Goal: Task Accomplishment & Management: Use online tool/utility

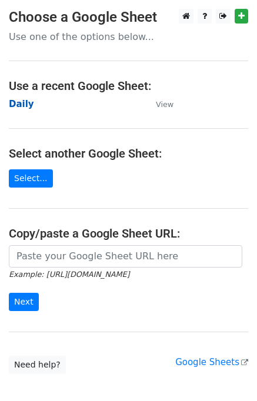
click at [21, 100] on strong "Daily" at bounding box center [21, 104] width 25 height 11
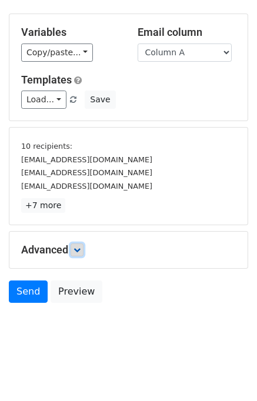
click at [79, 244] on link at bounding box center [77, 250] width 13 height 13
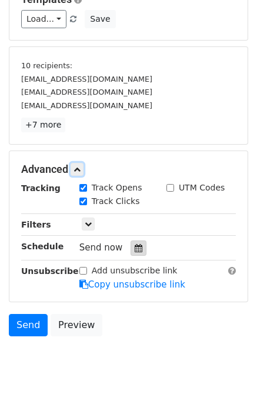
scroll to position [133, 0]
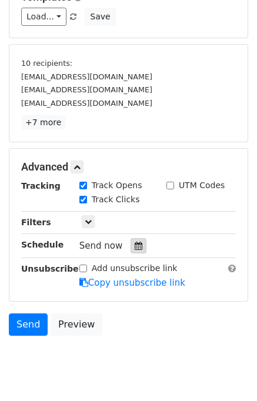
click at [135, 242] on icon at bounding box center [139, 246] width 8 height 8
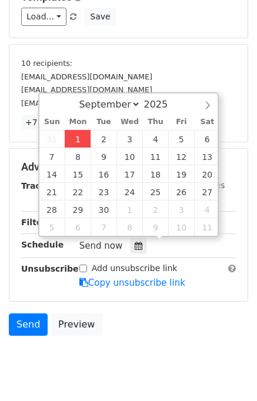
type input "2025-09-01 15:43"
type input "03"
type input "43"
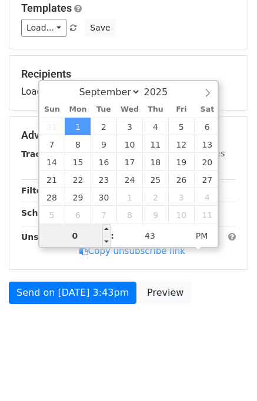
type input "03"
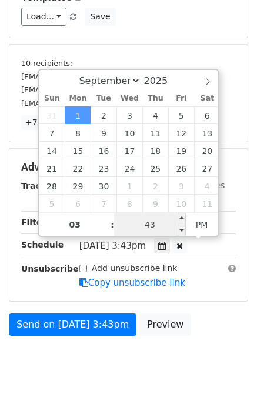
click at [132, 222] on input "43" at bounding box center [150, 225] width 72 height 24
type input "45"
type input "2025-09-01 15:45"
click at [196, 305] on form "Variables Copy/paste... {{Column A}} {{Column B}} {{Column C}} {{Column D}} {{C…" at bounding box center [128, 136] width 239 height 411
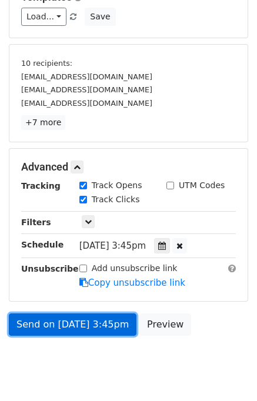
click at [106, 318] on link "Send on Sep 1 at 3:45pm" at bounding box center [73, 325] width 128 height 22
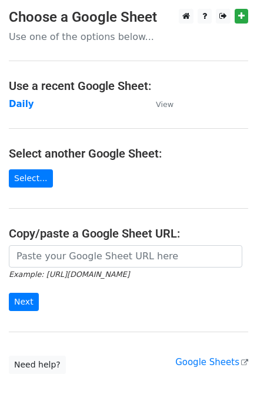
click at [32, 102] on td "Daily" at bounding box center [76, 105] width 135 height 14
click at [30, 101] on td "Daily" at bounding box center [76, 105] width 135 height 14
click at [17, 106] on strong "Daily" at bounding box center [21, 104] width 25 height 11
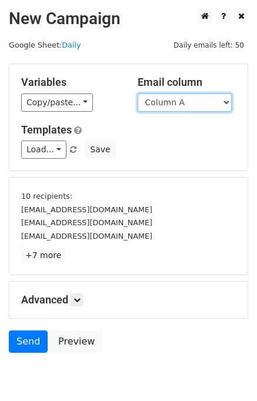
click at [171, 99] on select "Column A Column B Column C Column D Column E" at bounding box center [185, 103] width 94 height 18
select select "Column B"
click at [138, 94] on select "Column A Column B Column C Column D Column E" at bounding box center [185, 103] width 94 height 18
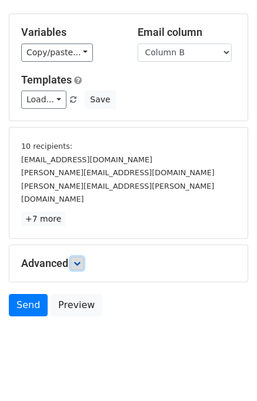
click at [74, 257] on link at bounding box center [77, 263] width 13 height 13
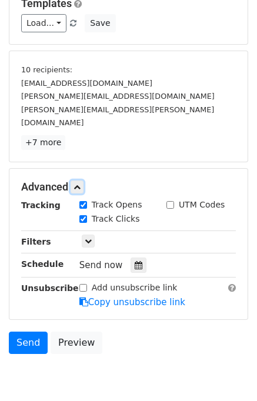
scroll to position [128, 0]
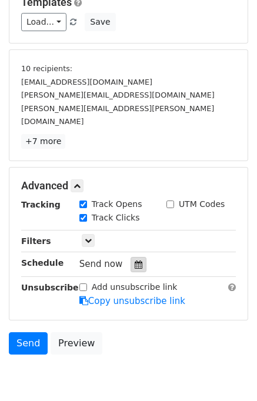
click at [135, 261] on icon at bounding box center [139, 265] width 8 height 8
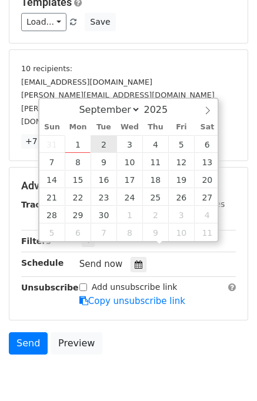
type input "2025-09-02 12:00"
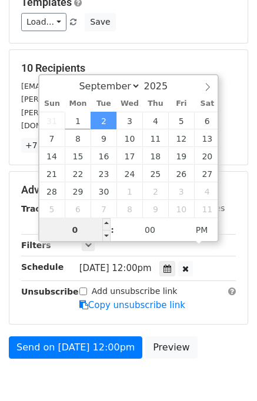
type input "02"
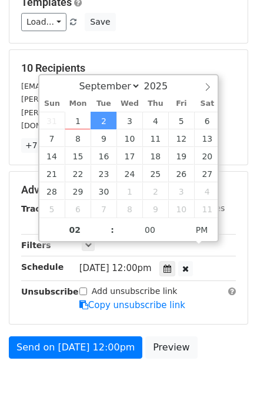
type input "2025-09-02 14:00"
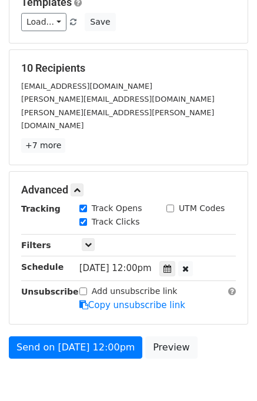
click at [205, 316] on form "Variables Copy/paste... {{Column A}} {{Column B}} {{Column C}} {{Column D}} {{C…" at bounding box center [128, 150] width 239 height 429
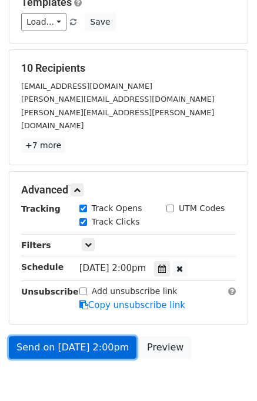
click at [76, 336] on link "Send on Sep 2 at 2:00pm" at bounding box center [73, 347] width 128 height 22
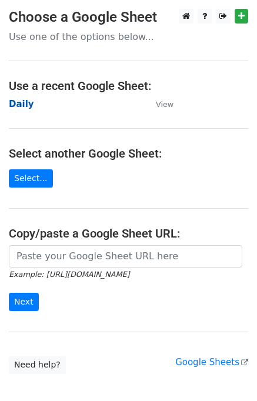
click at [17, 105] on strong "Daily" at bounding box center [21, 104] width 25 height 11
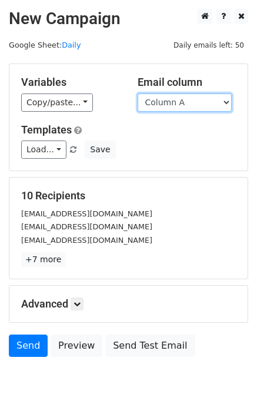
click at [173, 104] on select "Column A Column B Column C Column D Column E" at bounding box center [185, 103] width 94 height 18
select select "Column C"
click at [138, 94] on select "Column A Column B Column C Column D Column E" at bounding box center [185, 103] width 94 height 18
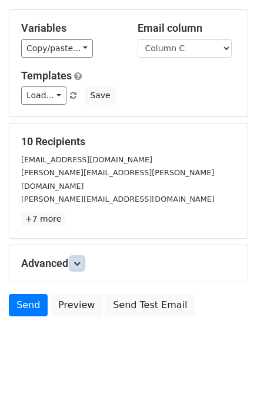
click at [84, 257] on link at bounding box center [77, 263] width 13 height 13
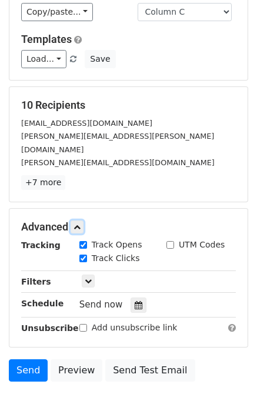
scroll to position [125, 0]
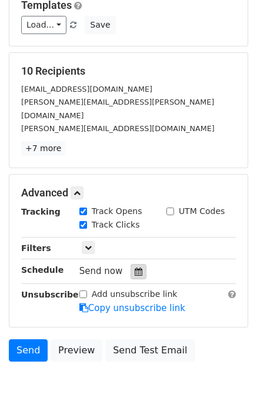
click at [135, 268] on icon at bounding box center [139, 272] width 8 height 8
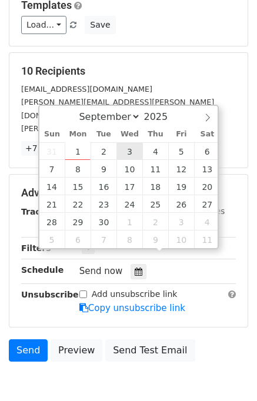
type input "2025-09-03 12:00"
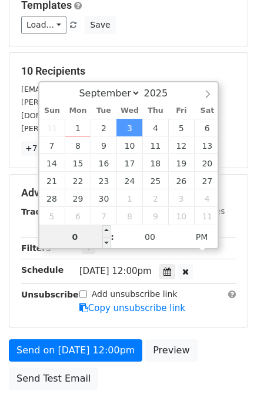
type input "03"
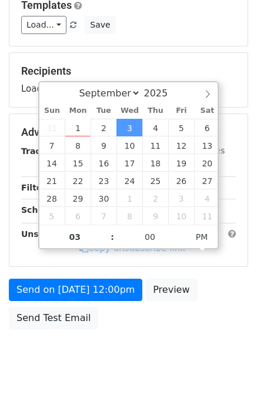
type input "2025-09-03 15:00"
click at [205, 329] on div "Send on Sep 3 at 12:00pm Preview Send Test Email" at bounding box center [128, 307] width 257 height 56
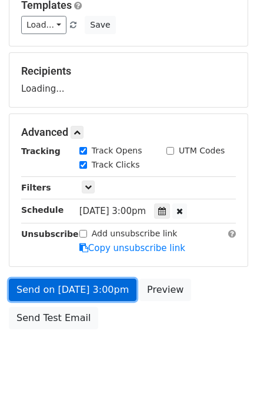
click at [91, 283] on link "Send on Sep 3 at 3:00pm" at bounding box center [73, 290] width 128 height 22
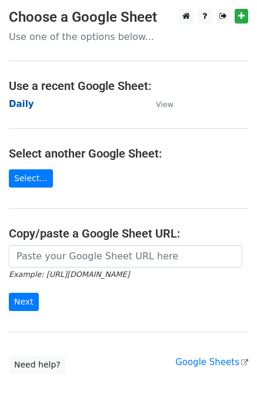
click at [19, 105] on strong "Daily" at bounding box center [21, 104] width 25 height 11
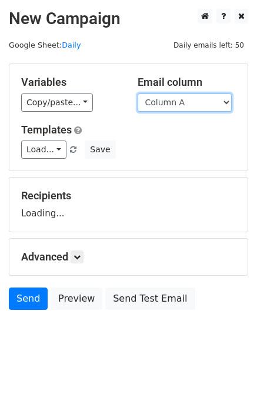
drag, startPoint x: 0, startPoint y: 0, endPoint x: 188, endPoint y: 99, distance: 212.1
click at [188, 99] on select "Column A Column B Column C Column D Column E" at bounding box center [185, 103] width 94 height 18
select select "Column D"
click at [138, 94] on select "Column A Column B Column C Column D Column E" at bounding box center [185, 103] width 94 height 18
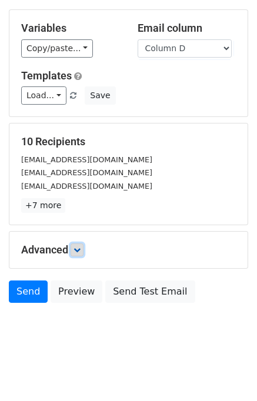
click at [78, 250] on icon at bounding box center [77, 249] width 7 height 7
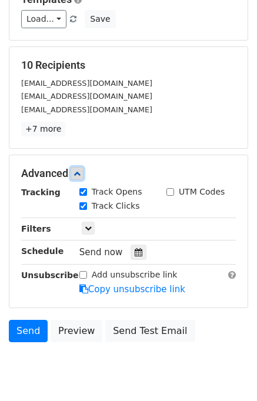
scroll to position [131, 0]
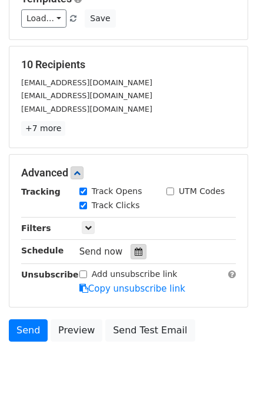
click at [131, 244] on div at bounding box center [139, 251] width 16 height 15
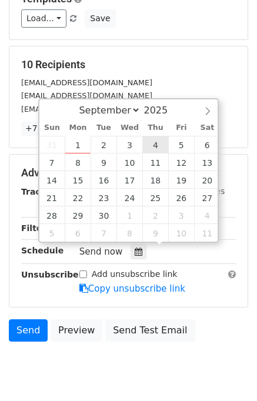
type input "2025-09-04 12:00"
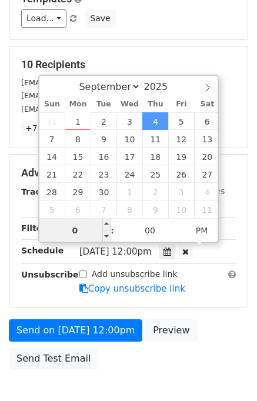
type input "04"
type input "2025-09-04 16:00"
click at [198, 319] on div "Send on Sep 4 at 12:00pm Preview Send Test Email" at bounding box center [128, 347] width 257 height 56
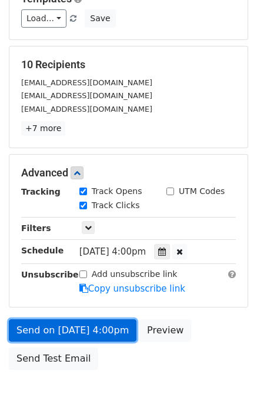
click at [85, 326] on link "Send on Sep 4 at 4:00pm" at bounding box center [73, 330] width 128 height 22
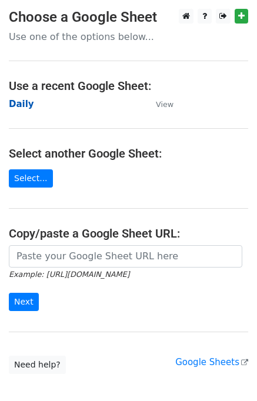
click at [22, 102] on strong "Daily" at bounding box center [21, 104] width 25 height 11
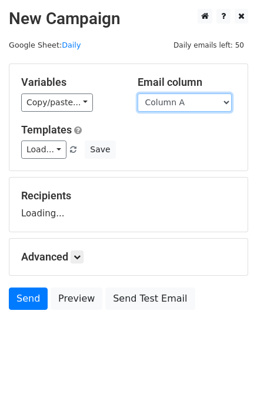
click at [191, 101] on select "Column A Column B Column C Column D Column E" at bounding box center [185, 103] width 94 height 18
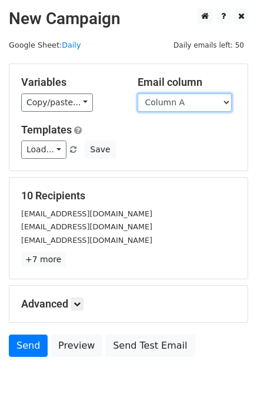
click at [188, 104] on select "Column A Column B Column C Column D Column E" at bounding box center [185, 103] width 94 height 18
select select "Column E"
click at [138, 94] on select "Column A Column B Column C Column D Column E" at bounding box center [185, 103] width 94 height 18
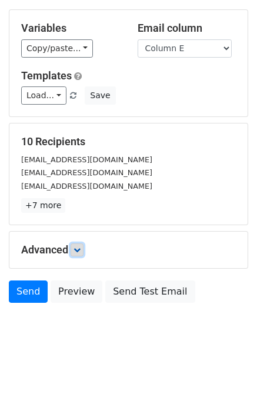
click at [81, 246] on icon at bounding box center [77, 249] width 7 height 7
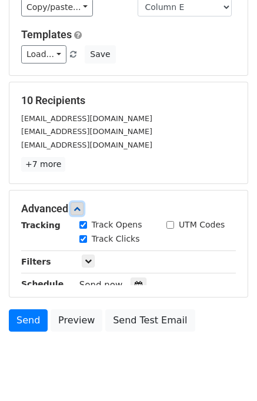
scroll to position [139, 0]
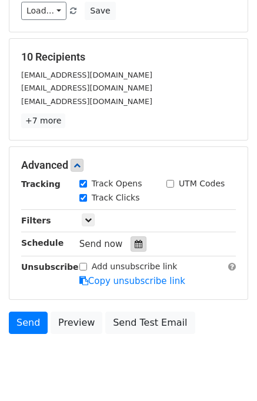
click at [135, 240] on icon at bounding box center [139, 244] width 8 height 8
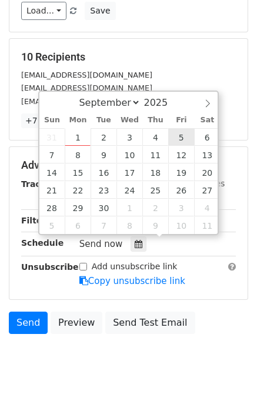
type input "[DATE] 12:00"
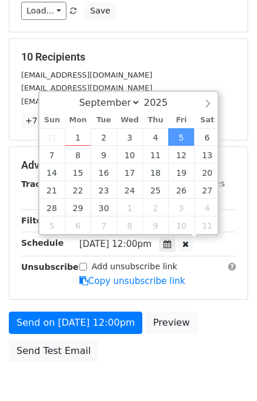
scroll to position [0, 0]
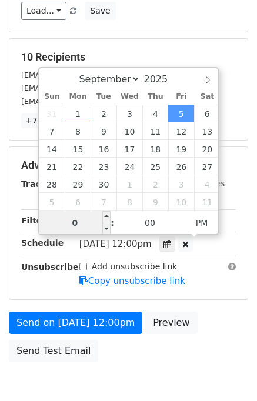
type input "05"
type input "[DATE] 17:00"
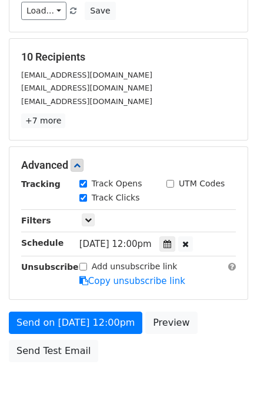
click at [210, 321] on div "Send on [DATE] 12:00pm Preview Send Test Email" at bounding box center [128, 340] width 257 height 56
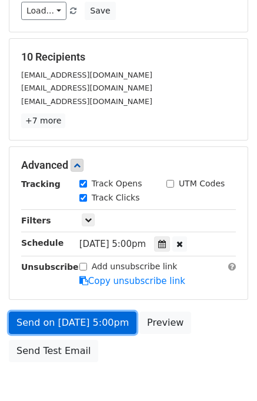
click at [89, 319] on link "Send on [DATE] 5:00pm" at bounding box center [73, 323] width 128 height 22
